Goal: Task Accomplishment & Management: Use online tool/utility

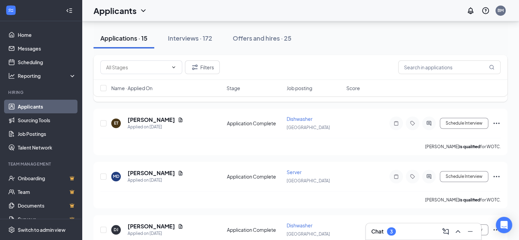
scroll to position [512, 0]
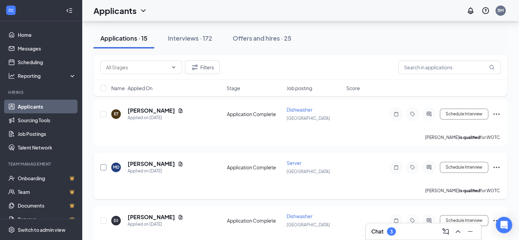
click at [106, 164] on input "checkbox" at bounding box center [103, 167] width 6 height 6
checkbox input "true"
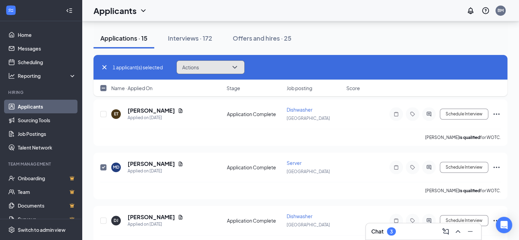
click at [226, 68] on button "Actions" at bounding box center [210, 67] width 68 height 14
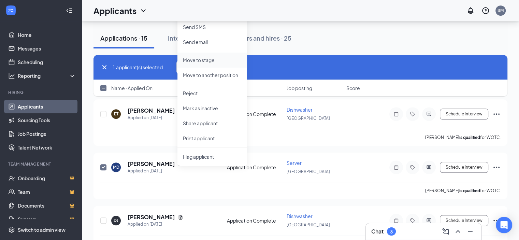
click at [210, 57] on p "Move to stage" at bounding box center [212, 60] width 59 height 7
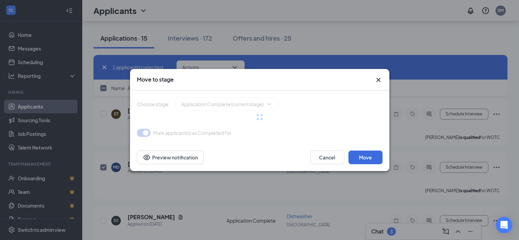
type input "Onsite Interview (next stage)"
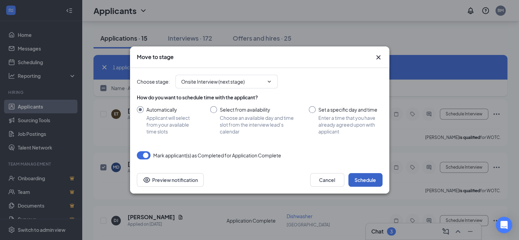
click at [377, 180] on button "Schedule" at bounding box center [365, 180] width 34 height 14
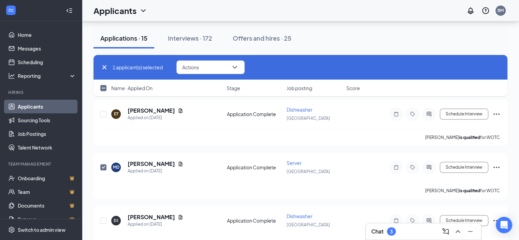
checkbox input "false"
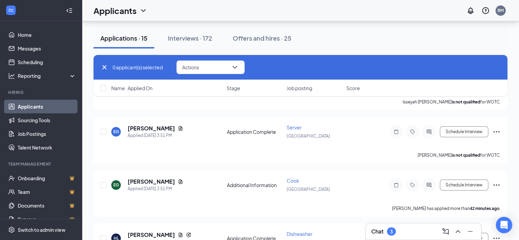
scroll to position [0, 0]
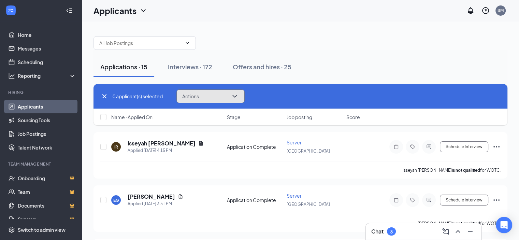
click at [230, 95] on button "Actions" at bounding box center [210, 96] width 68 height 14
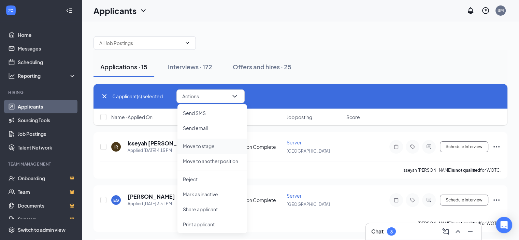
click at [222, 146] on p "Move to stage" at bounding box center [212, 146] width 59 height 7
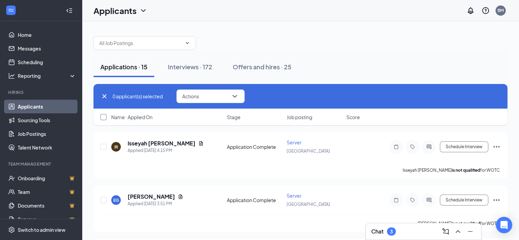
click at [103, 116] on input "checkbox" at bounding box center [103, 117] width 6 height 6
checkbox input "true"
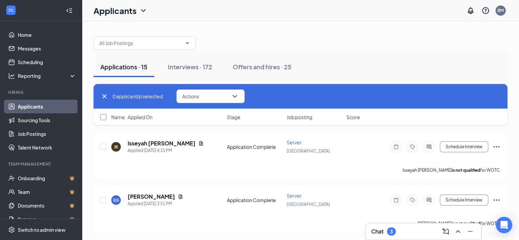
checkbox input "true"
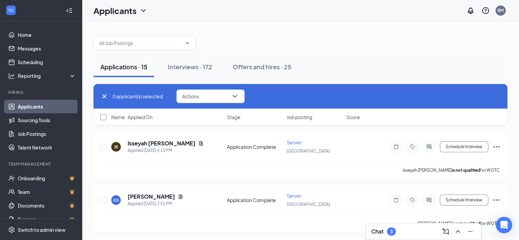
checkbox input "true"
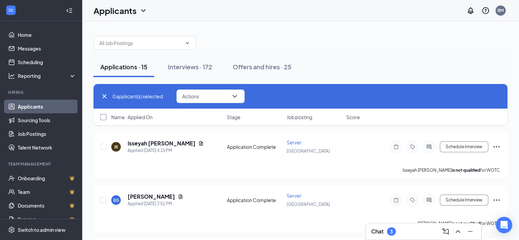
checkbox input "true"
click at [229, 97] on button "Actions" at bounding box center [213, 96] width 68 height 14
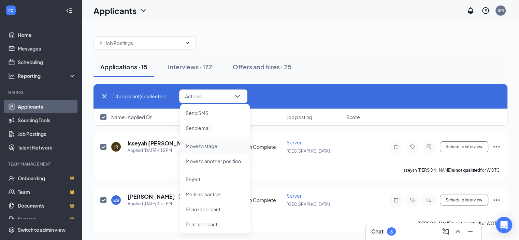
click at [210, 143] on p "Move to stage" at bounding box center [215, 146] width 59 height 7
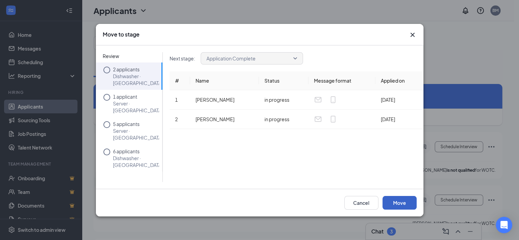
click at [403, 199] on button "Move" at bounding box center [400, 203] width 34 height 14
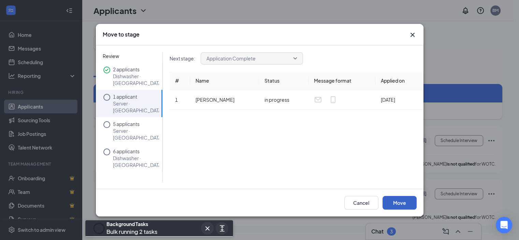
click at [403, 200] on button "Move" at bounding box center [400, 203] width 34 height 14
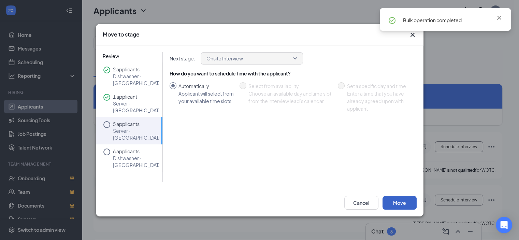
click at [404, 202] on button "Move" at bounding box center [400, 203] width 34 height 14
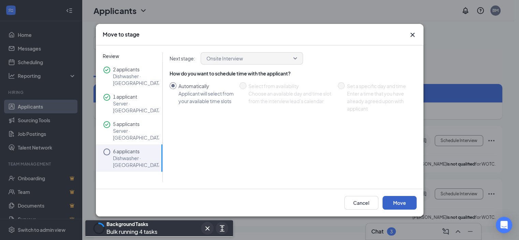
click at [404, 202] on button "Move" at bounding box center [400, 203] width 34 height 14
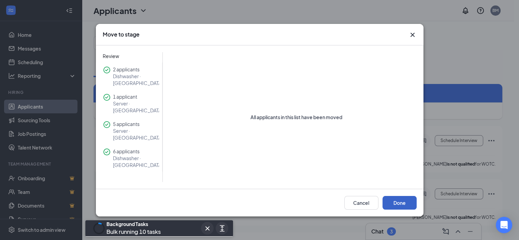
click at [404, 202] on button "Done" at bounding box center [400, 203] width 34 height 14
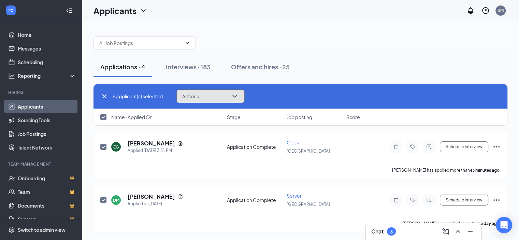
click at [236, 97] on icon "ChevronDown" at bounding box center [234, 96] width 4 height 3
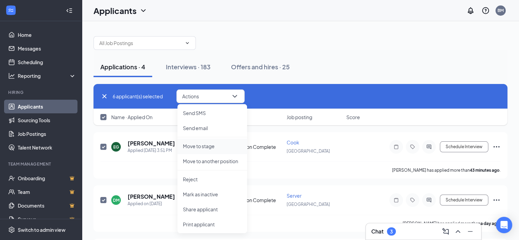
click at [206, 148] on p "Move to stage" at bounding box center [212, 146] width 59 height 7
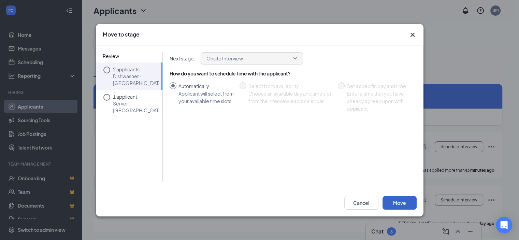
click at [403, 204] on button "Move" at bounding box center [400, 203] width 34 height 14
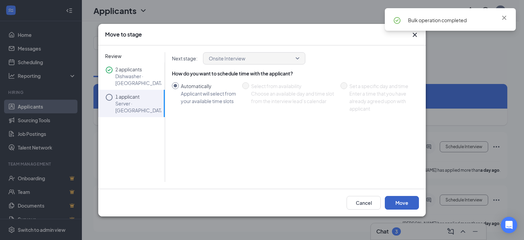
click at [395, 199] on button "Move" at bounding box center [402, 203] width 34 height 14
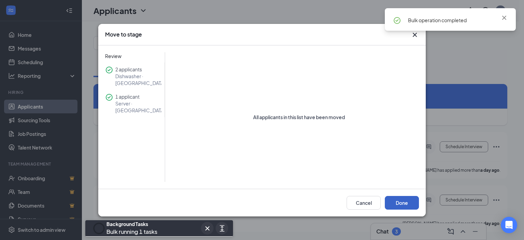
checkbox input "false"
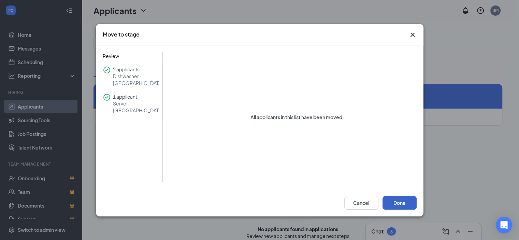
click at [399, 207] on button "Done" at bounding box center [400, 203] width 34 height 14
